Goal: Information Seeking & Learning: Check status

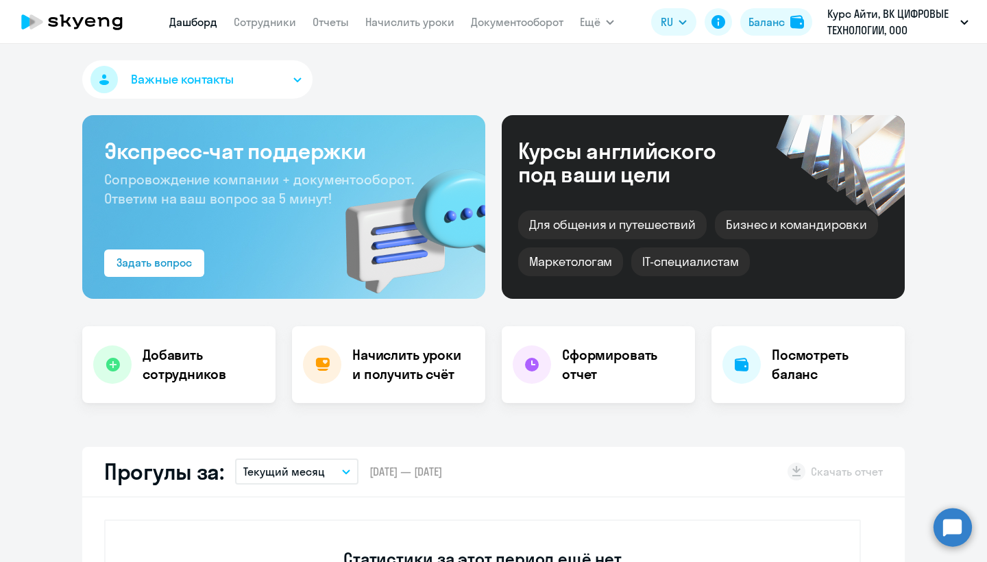
select select "30"
click at [873, 24] on p "Курс Айти, ВК ЦИФРОВЫЕ ТЕХНОЛОГИИ, ООО" at bounding box center [892, 21] width 128 height 33
click at [271, 26] on link "Сотрудники" at bounding box center [265, 22] width 62 height 14
select select "30"
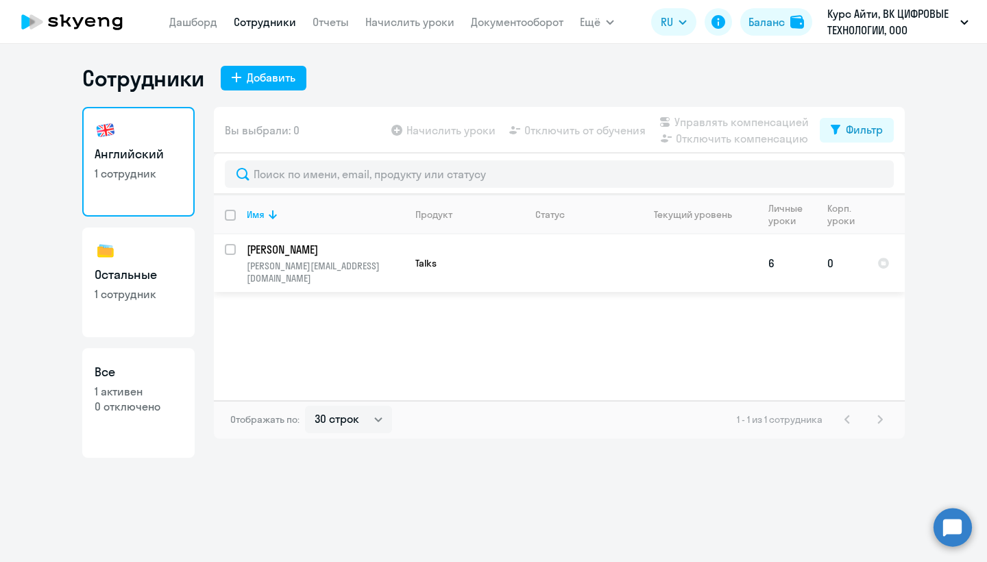
click at [315, 248] on p "[PERSON_NAME]" at bounding box center [324, 249] width 155 height 15
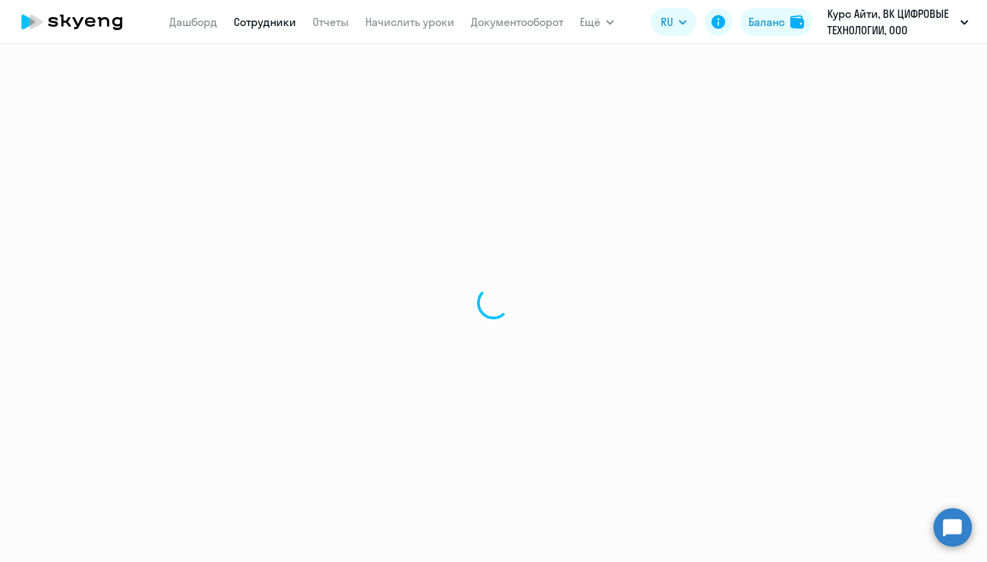
select select "english"
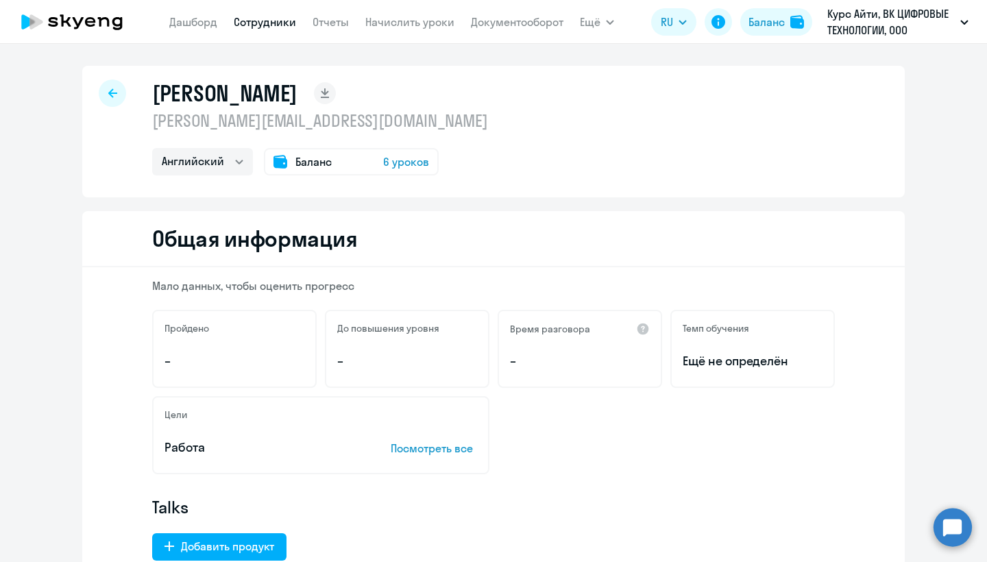
click at [335, 163] on div "Баланс 6 уроков" at bounding box center [351, 161] width 175 height 27
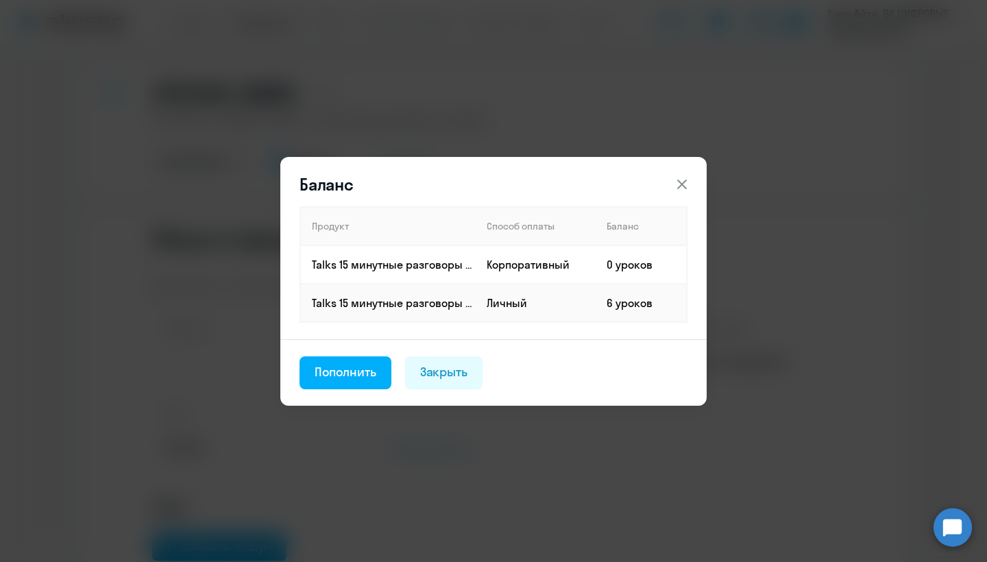
click at [683, 187] on icon at bounding box center [682, 184] width 16 height 16
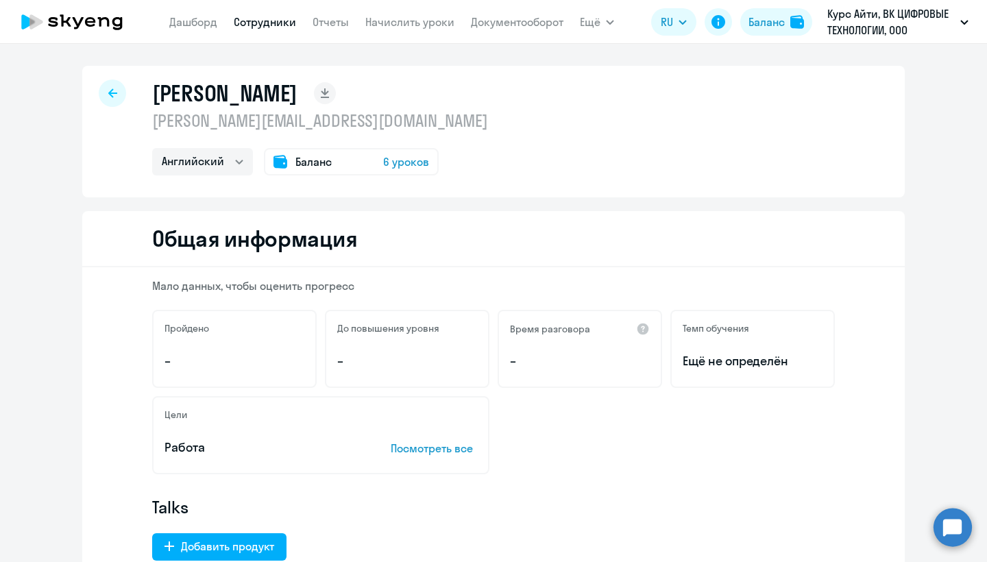
select select "30"
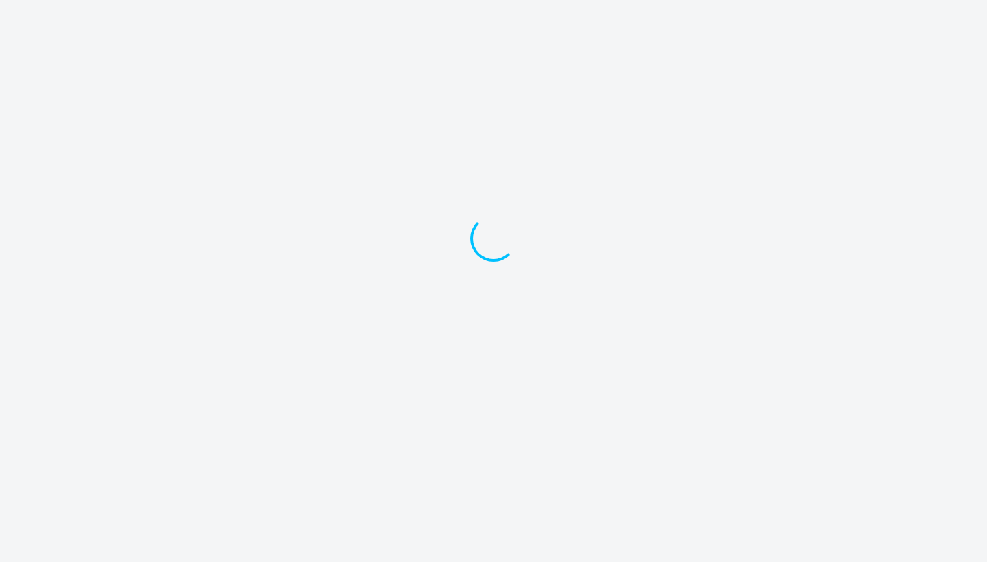
select select "30"
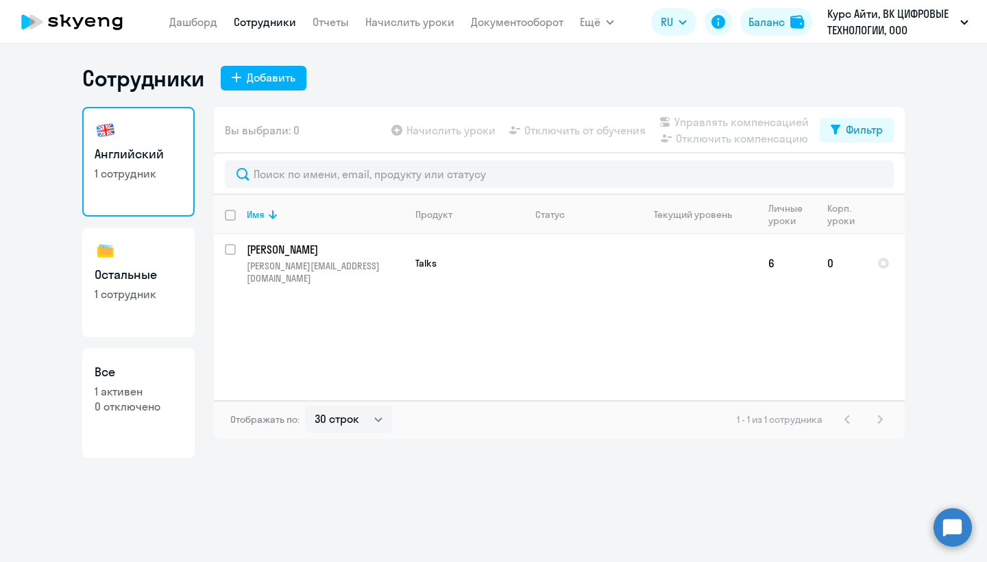
click at [130, 282] on h3 "Остальные" at bounding box center [139, 275] width 88 height 18
select select "30"
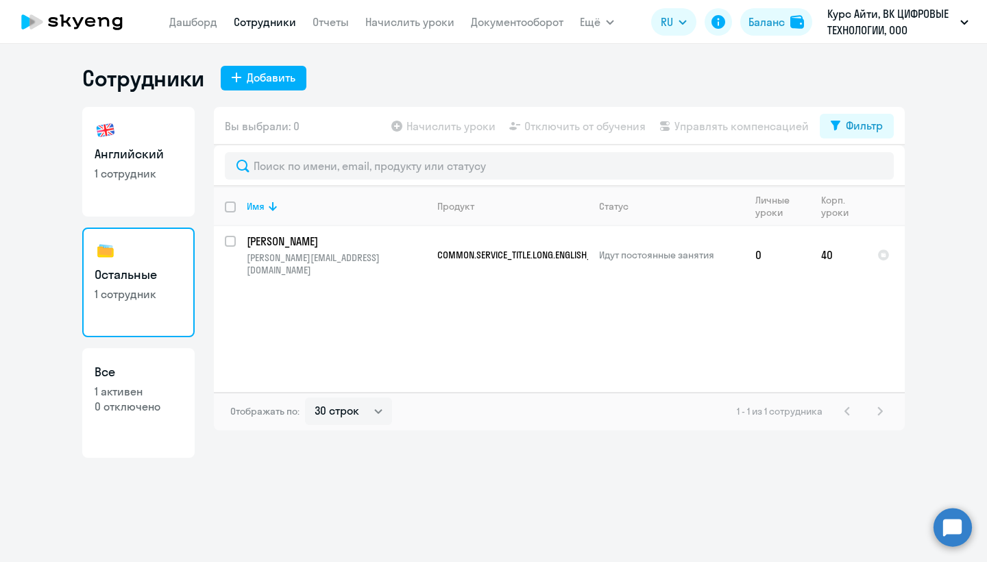
click at [134, 364] on h3 "Все" at bounding box center [139, 372] width 88 height 18
select select "30"
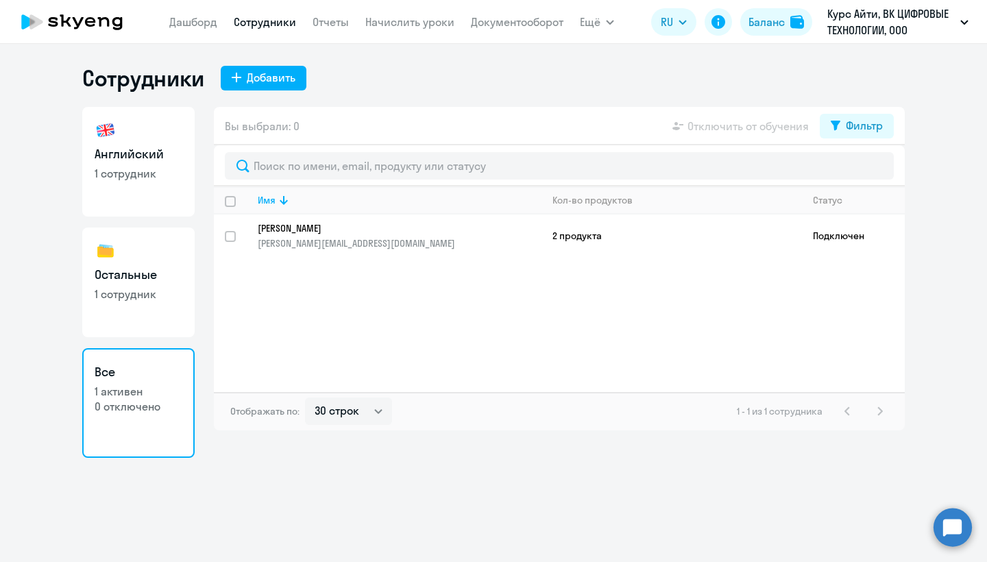
click at [167, 283] on h3 "Остальные" at bounding box center [139, 275] width 88 height 18
select select "30"
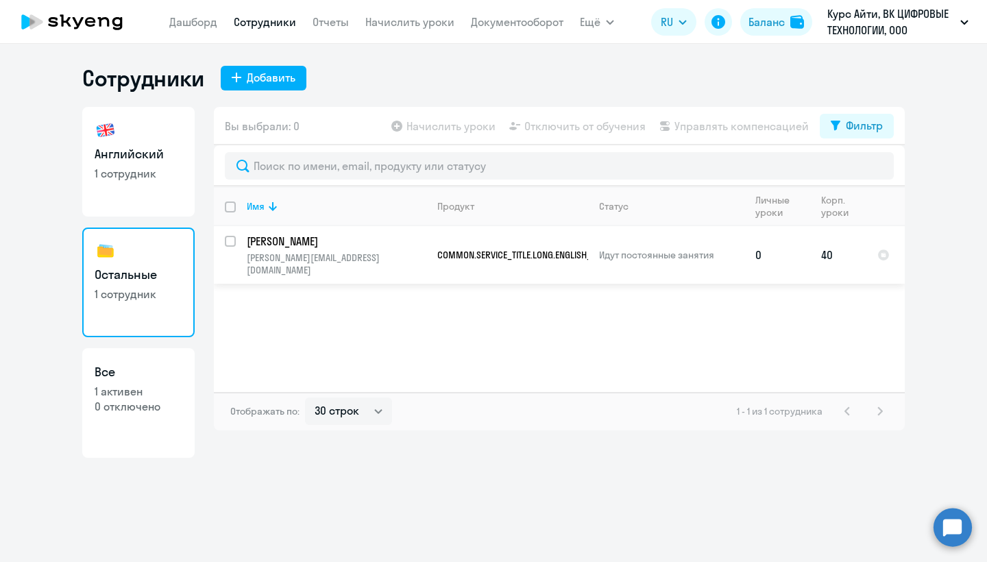
click at [481, 249] on span "COMMON.SERVICE_TITLE.LONG.ENGLISH_ADULT_NOT_NATIVE_SPEAKER_COURSE_IT" at bounding box center [594, 255] width 312 height 12
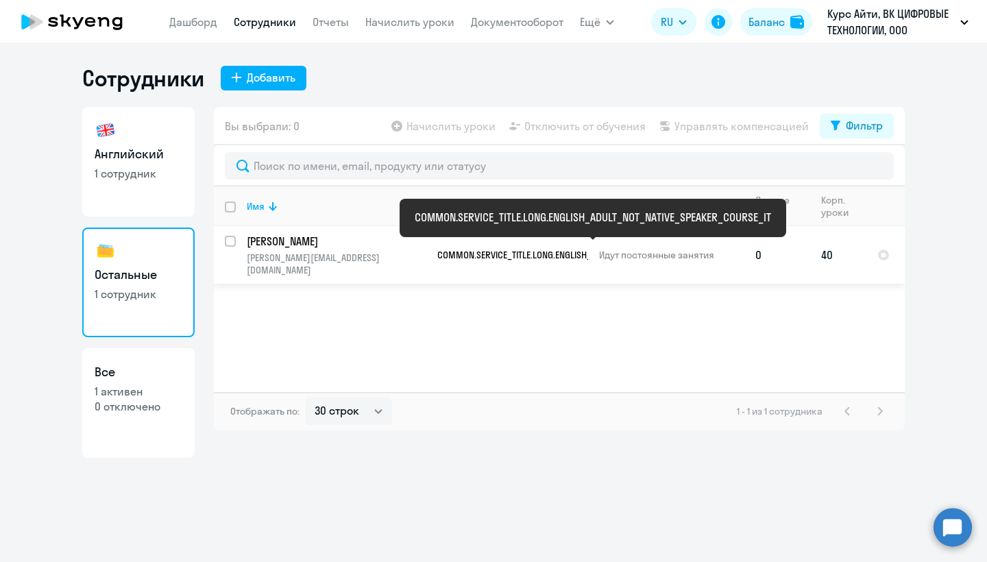
select select "english"
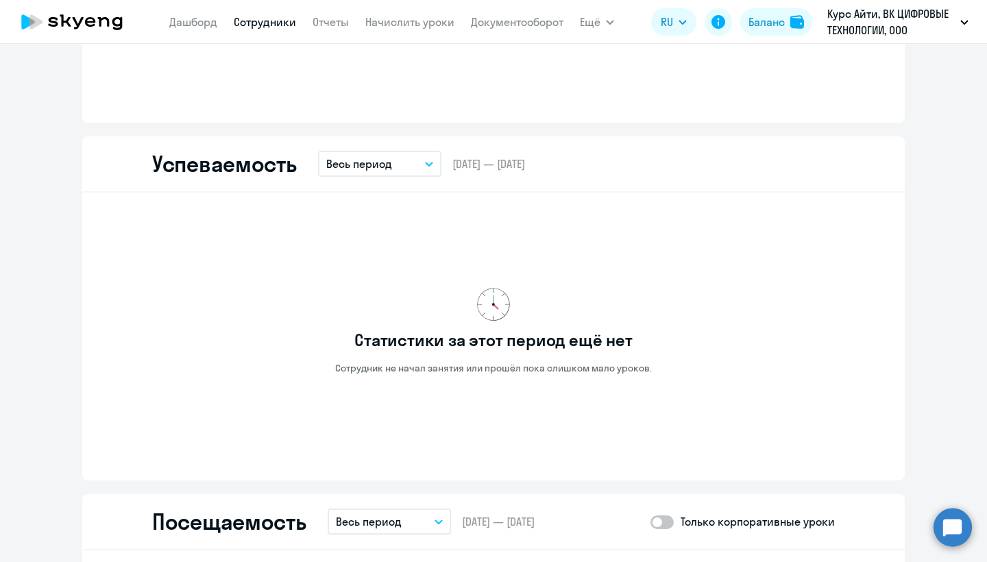
scroll to position [1051, 0]
